Goal: Information Seeking & Learning: Compare options

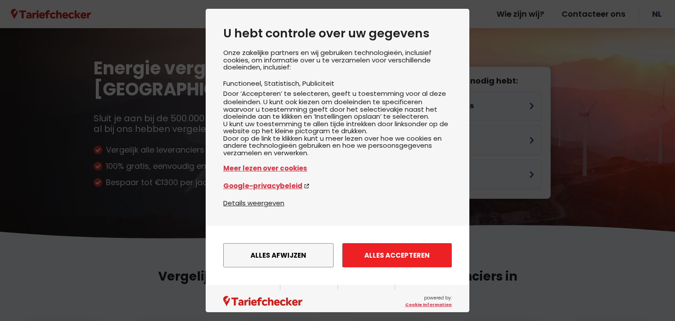
click at [392, 260] on button "Alles accepteren" at bounding box center [396, 255] width 109 height 24
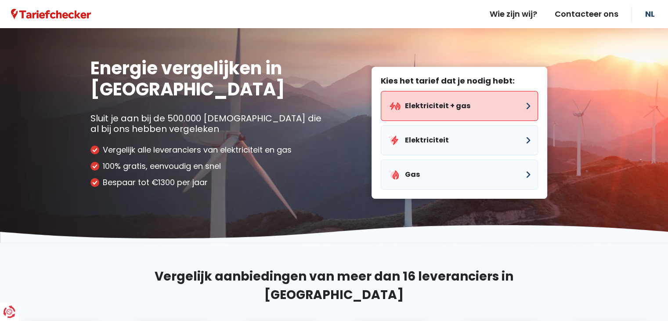
click at [455, 106] on button "Elektriciteit + gas" at bounding box center [459, 106] width 157 height 30
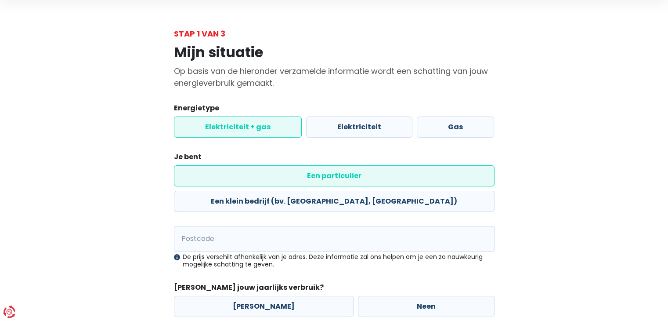
scroll to position [44, 0]
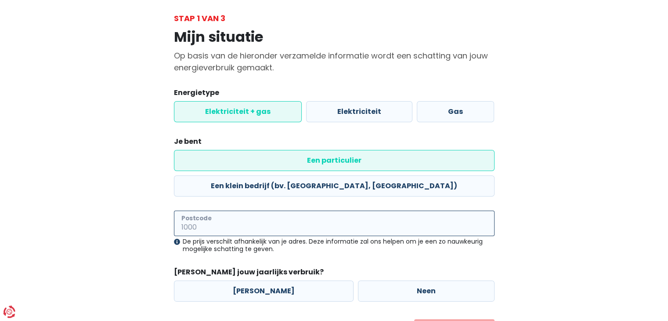
click at [284, 211] on input "Postcode" at bounding box center [334, 223] width 321 height 25
type input "2040"
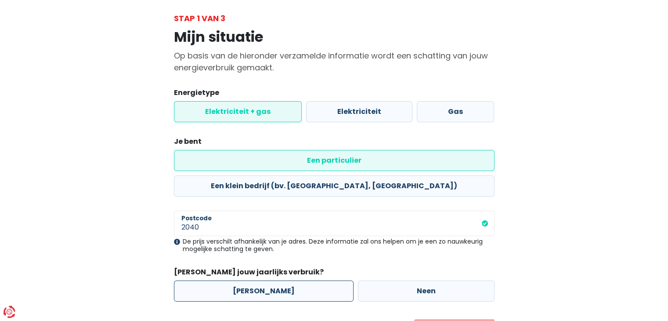
click at [254, 280] on label "[PERSON_NAME]" at bounding box center [264, 290] width 180 height 21
click at [254, 280] on input "[PERSON_NAME]" at bounding box center [264, 290] width 180 height 21
radio input "true"
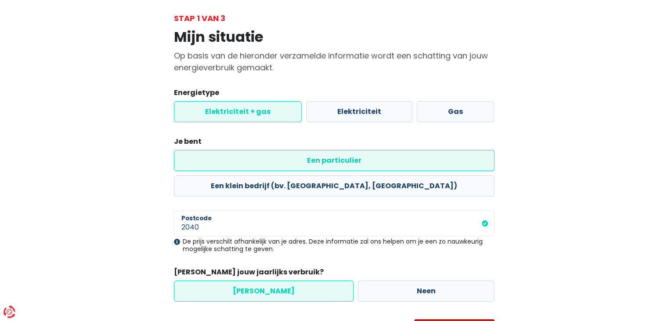
select select
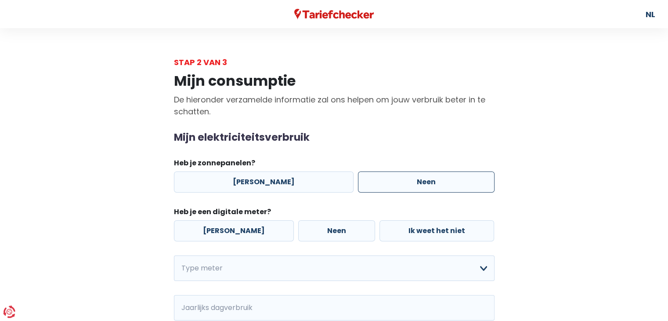
click at [442, 184] on label "Neen" at bounding box center [426, 181] width 137 height 21
click at [442, 184] on input "Neen" at bounding box center [426, 181] width 137 height 21
radio input "true"
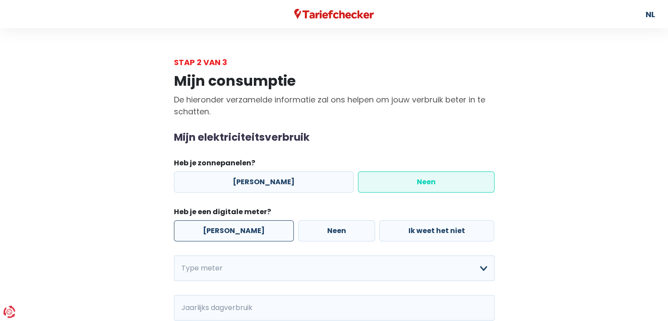
click at [225, 229] on label "[PERSON_NAME]" at bounding box center [234, 230] width 120 height 21
click at [225, 229] on input "[PERSON_NAME]" at bounding box center [234, 230] width 120 height 21
radio input "true"
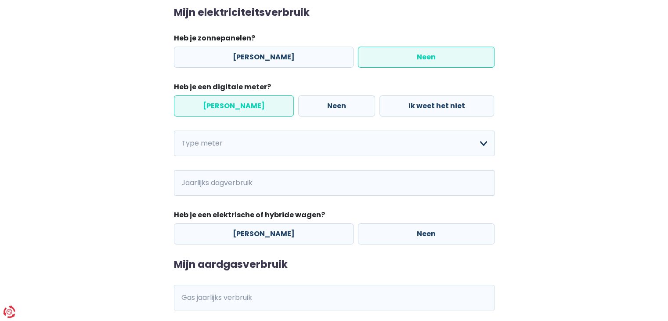
scroll to position [132, 0]
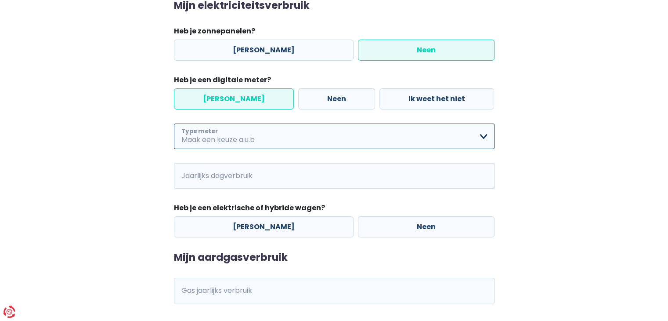
click at [482, 136] on select "Enkelvoudig Tweevoudig Enkelvoudig + uitsluitend nachttarief Tweevoudig + uitsl…" at bounding box center [334, 136] width 321 height 25
select select "day_night_bi_hourly"
click at [174, 124] on select "Enkelvoudig Tweevoudig Enkelvoudig + uitsluitend nachttarief Tweevoudig + uitsl…" at bounding box center [334, 136] width 321 height 25
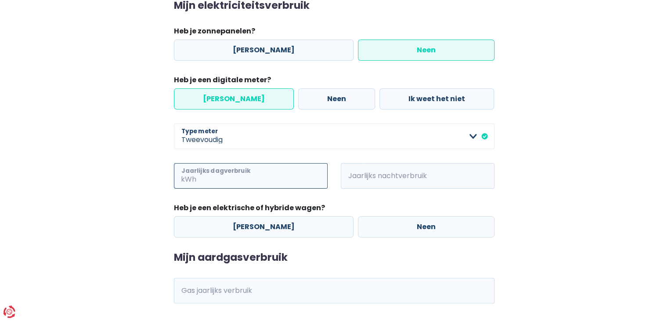
click at [276, 172] on input "Jaarlijks dagverbruik" at bounding box center [263, 175] width 130 height 25
type input "1350"
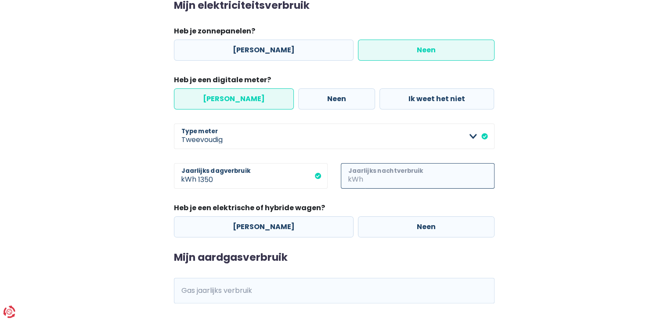
click at [370, 177] on input "Jaarlijks nachtverbruik" at bounding box center [430, 175] width 130 height 25
type input "1350"
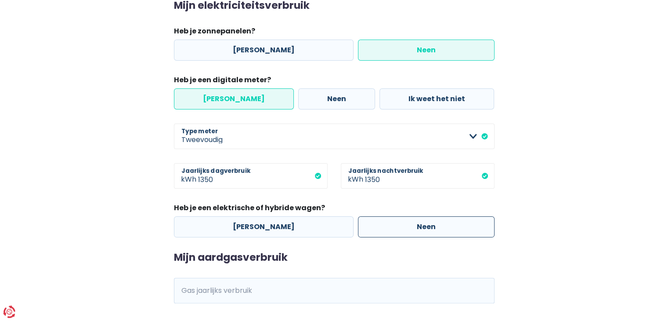
click at [421, 227] on label "Neen" at bounding box center [426, 226] width 137 height 21
click at [421, 227] on input "Neen" at bounding box center [426, 226] width 137 height 21
radio input "true"
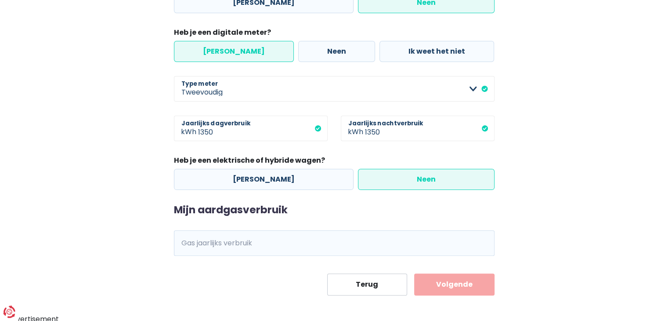
scroll to position [182, 0]
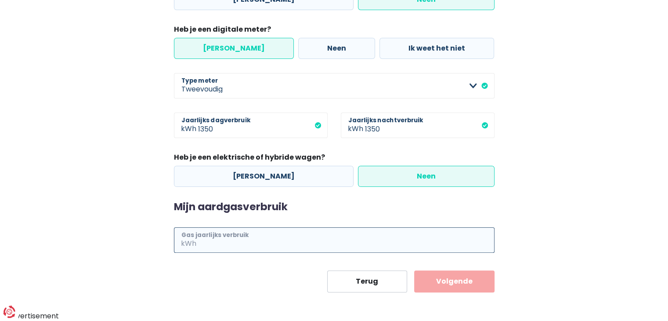
click at [334, 241] on input "Gas jaarlijks verbruik" at bounding box center [346, 239] width 297 height 25
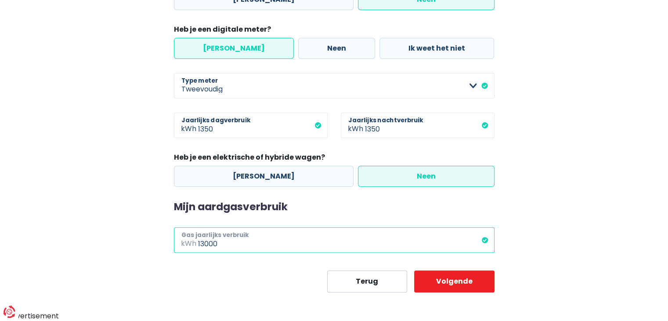
click at [209, 243] on input "13000" at bounding box center [346, 239] width 297 height 25
type input "13500"
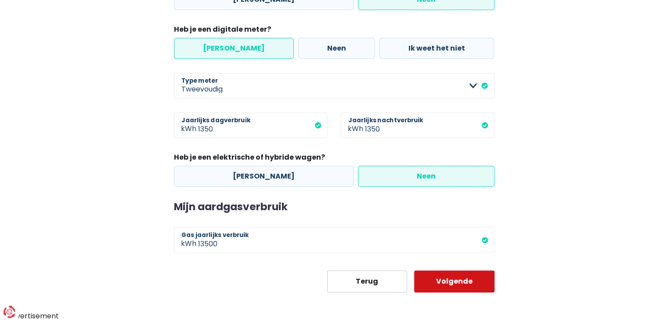
click at [471, 280] on button "Volgende" at bounding box center [454, 281] width 80 height 22
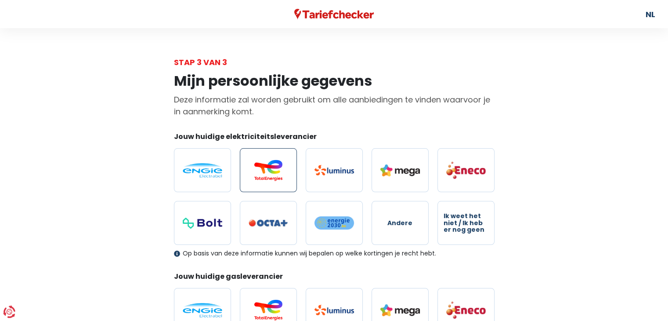
click at [271, 167] on img at bounding box center [269, 170] width 40 height 21
click at [271, 167] on input "radio" at bounding box center [268, 170] width 57 height 44
radio input "true"
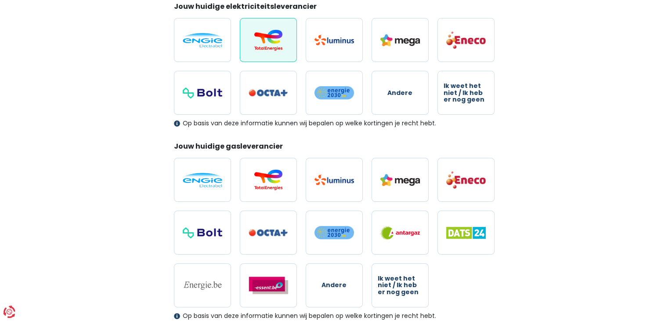
scroll to position [132, 0]
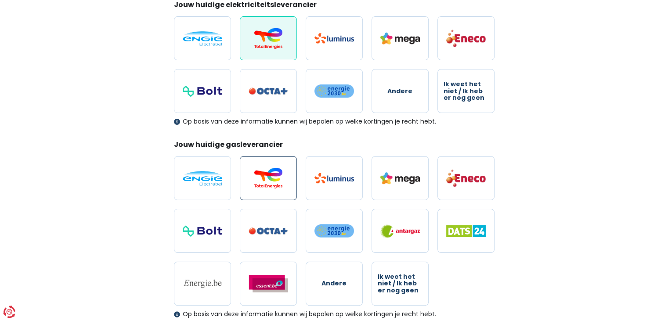
click at [279, 174] on img at bounding box center [269, 177] width 40 height 21
click at [279, 174] on input "radio" at bounding box center [268, 178] width 57 height 44
radio input "true"
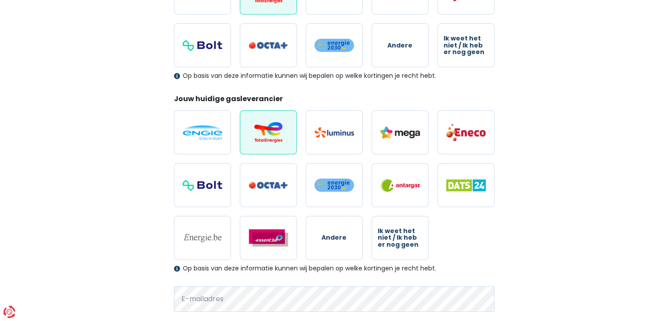
scroll to position [282, 0]
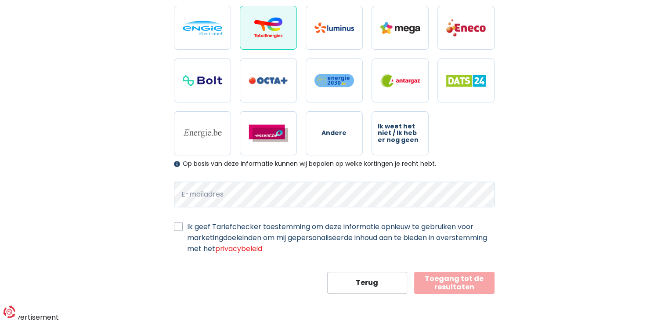
click at [466, 283] on button "Toegang tot de resultaten" at bounding box center [454, 283] width 80 height 22
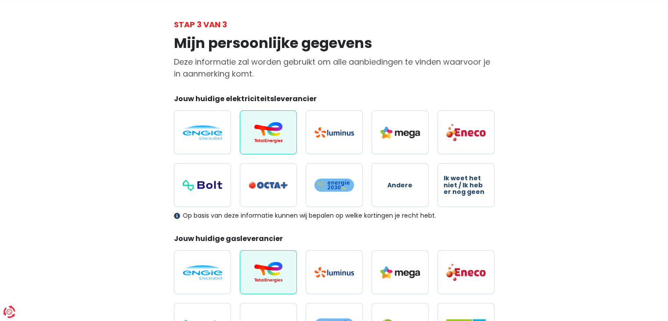
scroll to position [0, 0]
